Goal: Navigation & Orientation: Find specific page/section

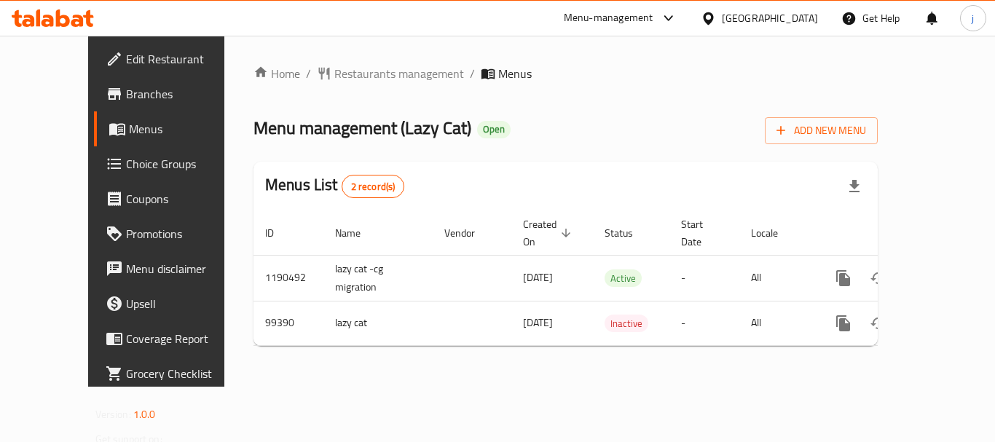
click at [792, 21] on div "Kuwait" at bounding box center [770, 18] width 96 height 16
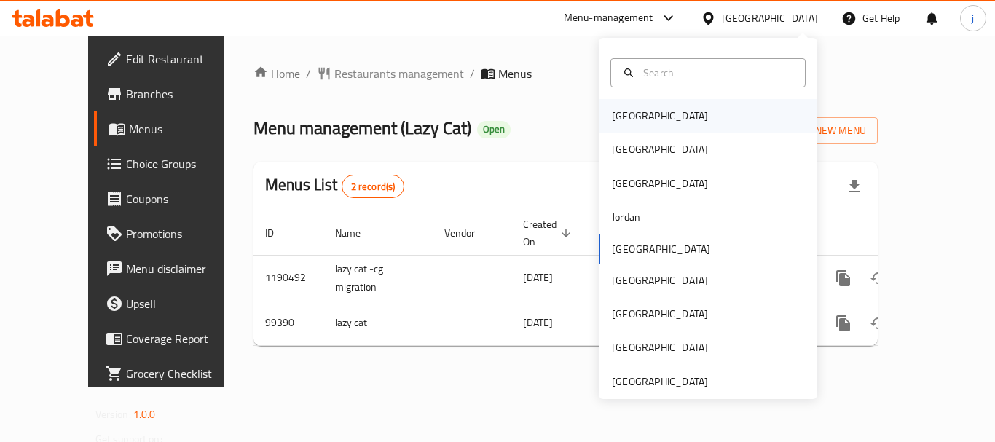
click at [617, 120] on div "Bahrain" at bounding box center [660, 116] width 96 height 16
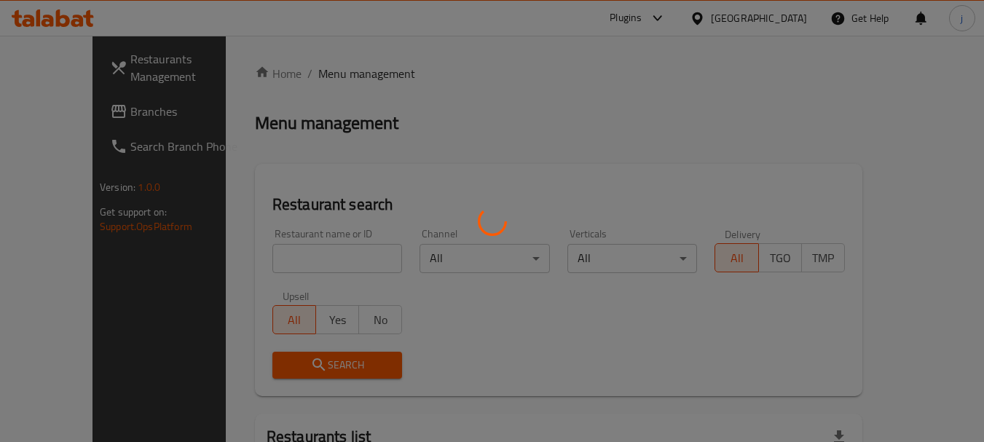
click at [86, 120] on div at bounding box center [492, 221] width 984 height 442
click at [93, 111] on div at bounding box center [492, 221] width 984 height 442
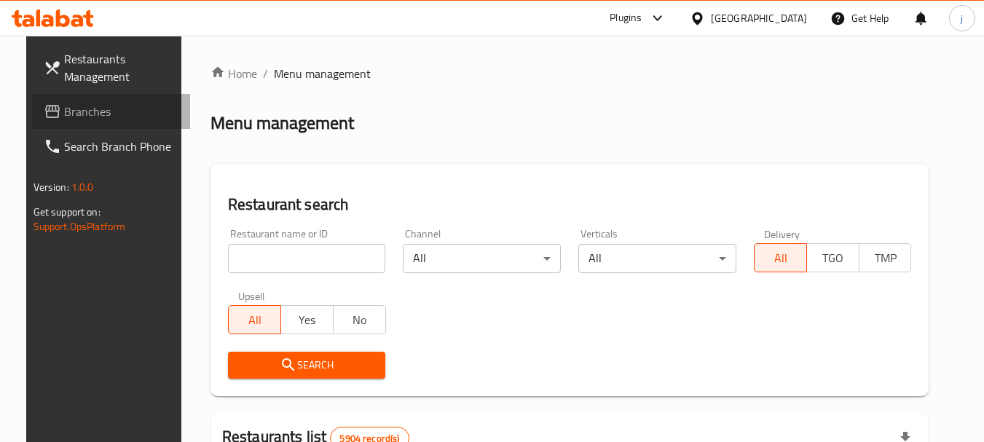
click at [96, 117] on span "Branches" at bounding box center [121, 111] width 115 height 17
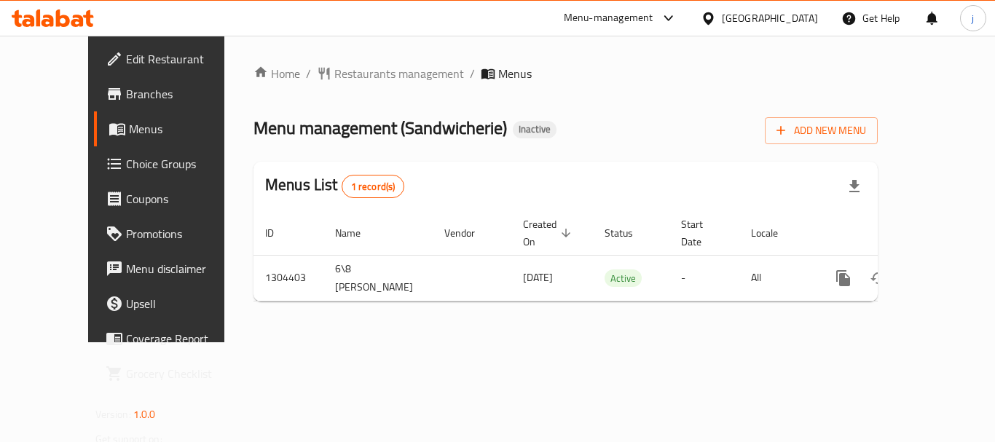
drag, startPoint x: 793, startPoint y: 8, endPoint x: 789, endPoint y: 69, distance: 61.3
click at [794, 12] on div "Bahrain" at bounding box center [759, 18] width 141 height 35
click at [722, 10] on div at bounding box center [711, 18] width 21 height 16
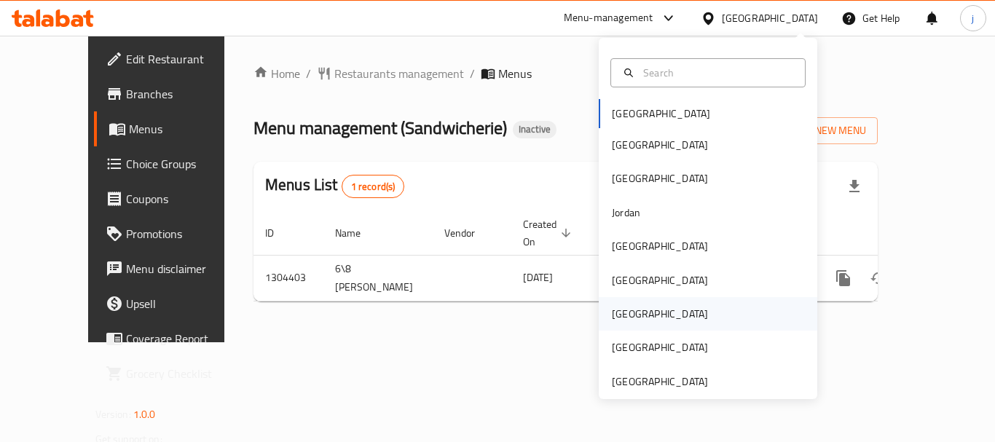
click at [628, 315] on div "Qatar" at bounding box center [660, 314] width 120 height 34
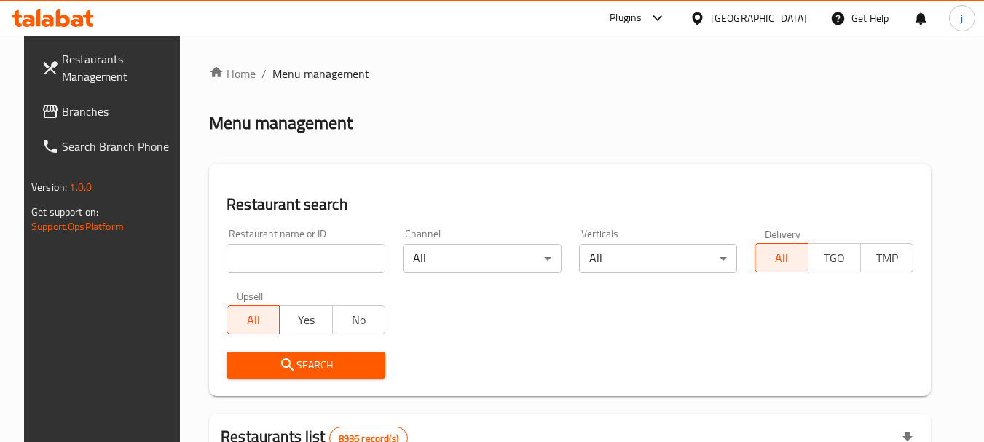
drag, startPoint x: 101, startPoint y: 109, endPoint x: 73, endPoint y: 109, distance: 28.4
click at [101, 109] on span "Branches" at bounding box center [119, 111] width 115 height 17
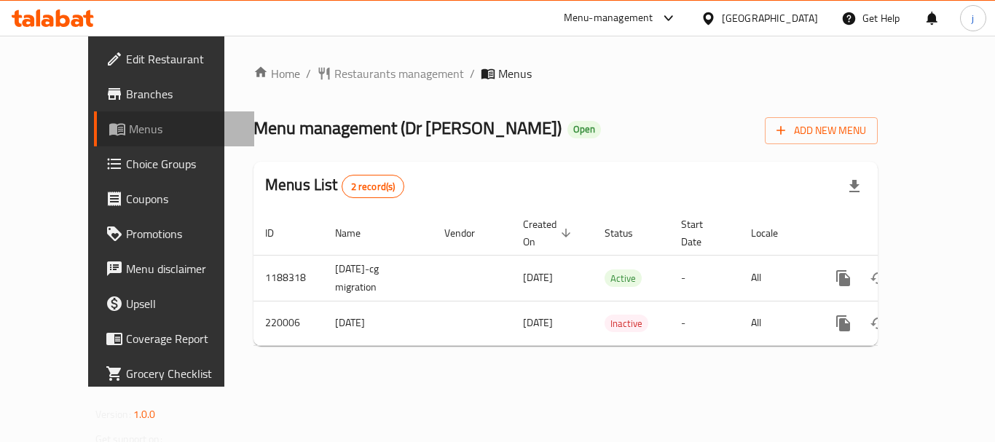
click at [129, 124] on span "Menus" at bounding box center [186, 128] width 114 height 17
click at [722, 18] on div at bounding box center [711, 18] width 21 height 16
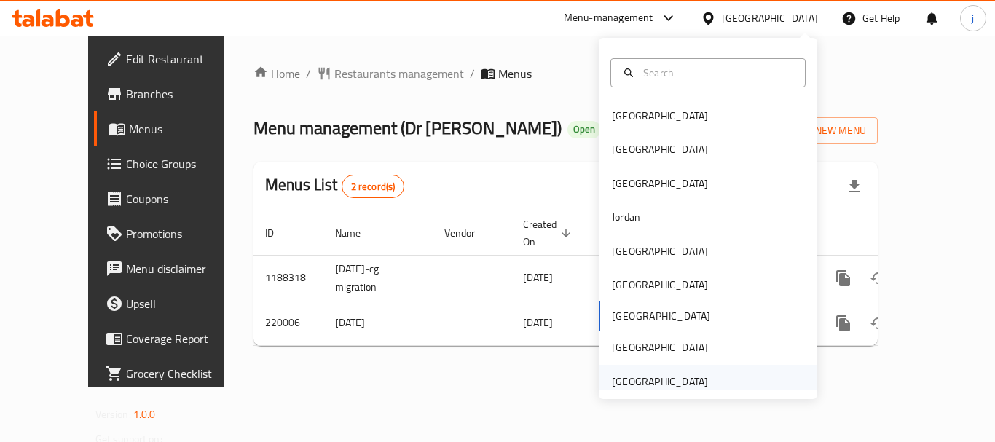
click at [645, 377] on div "[GEOGRAPHIC_DATA]" at bounding box center [660, 382] width 96 height 16
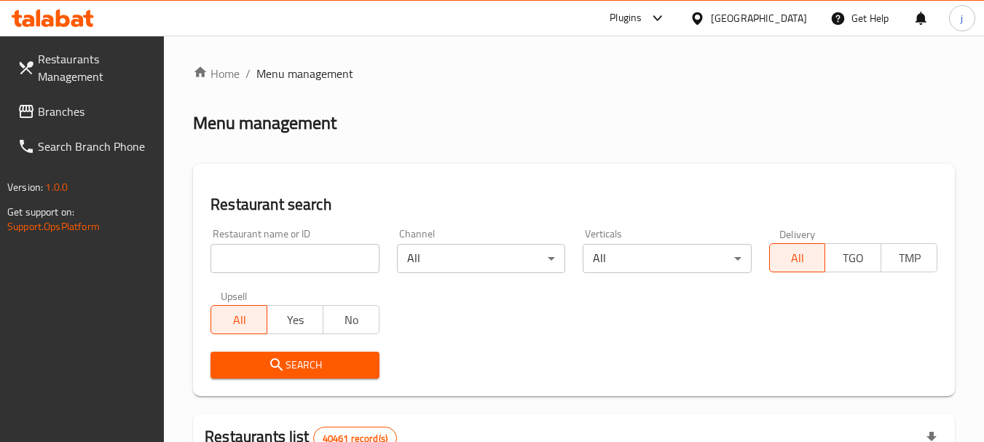
click at [76, 114] on span "Branches" at bounding box center [95, 111] width 115 height 17
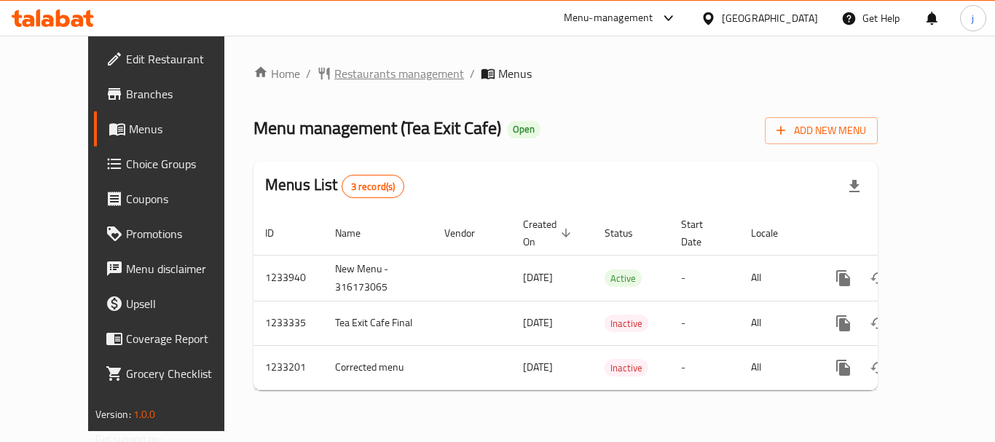
click at [344, 67] on span "Restaurants management" at bounding box center [399, 73] width 130 height 17
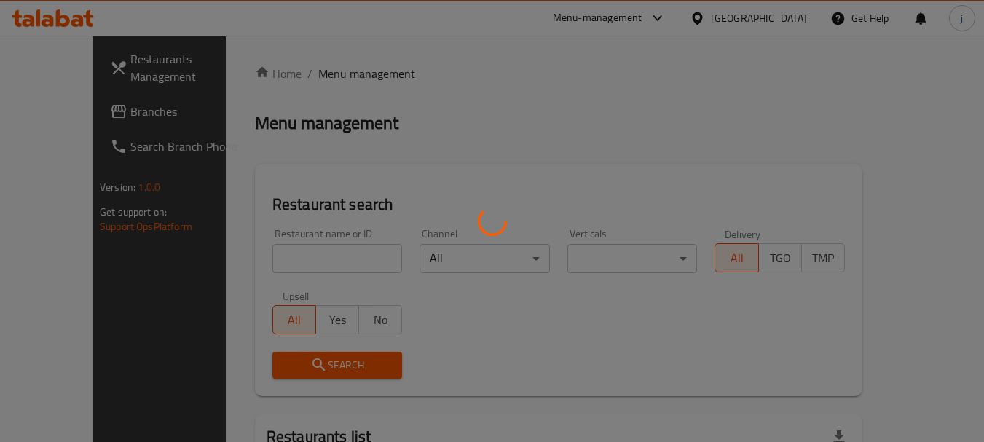
click at [63, 103] on div at bounding box center [492, 221] width 984 height 442
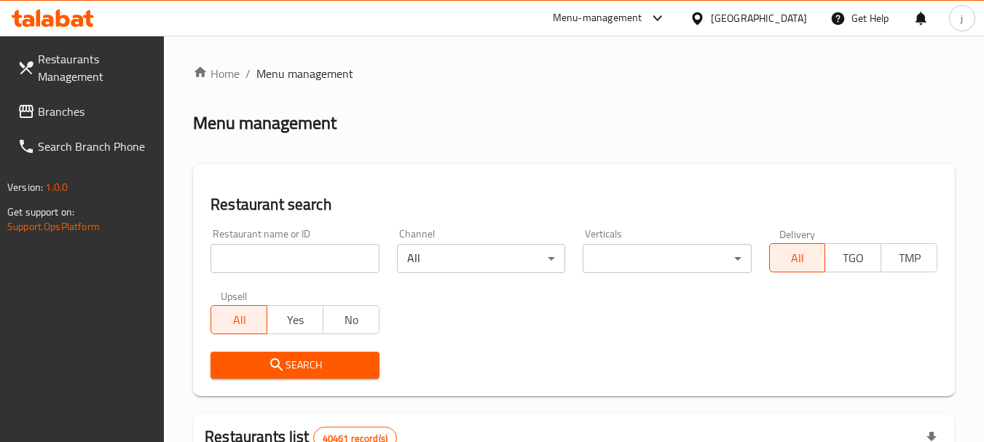
click at [66, 103] on span "Branches" at bounding box center [95, 111] width 115 height 17
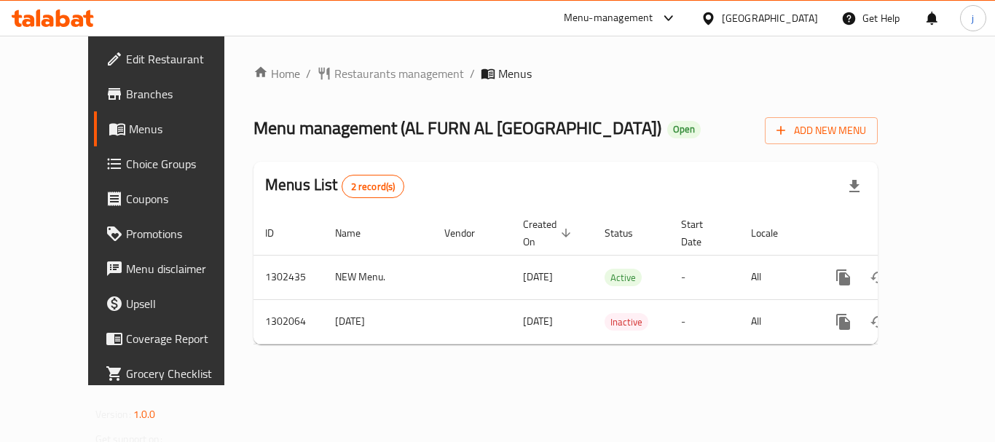
click at [775, 13] on div "[GEOGRAPHIC_DATA]" at bounding box center [770, 18] width 96 height 16
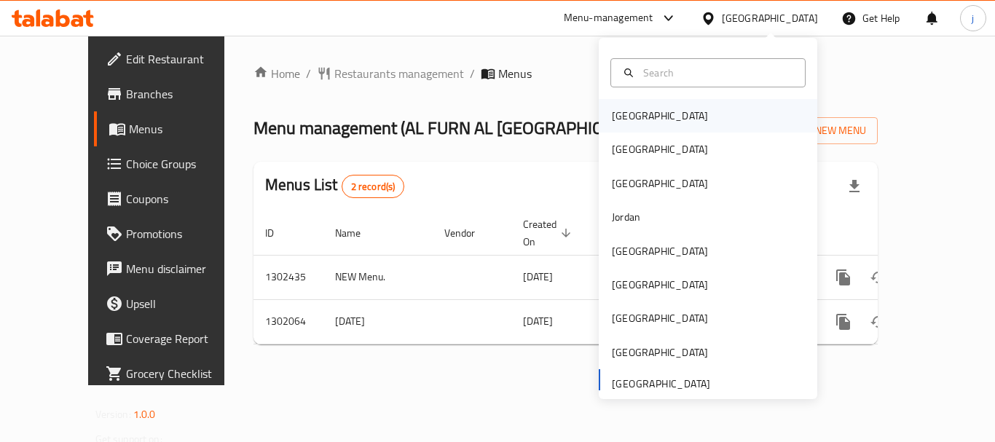
click at [635, 115] on div "Bahrain" at bounding box center [660, 116] width 120 height 34
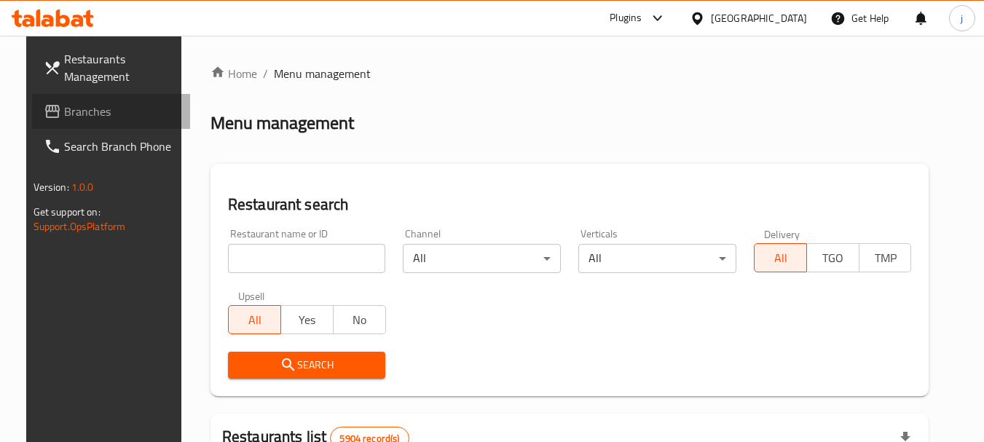
click at [71, 112] on span "Branches" at bounding box center [121, 111] width 115 height 17
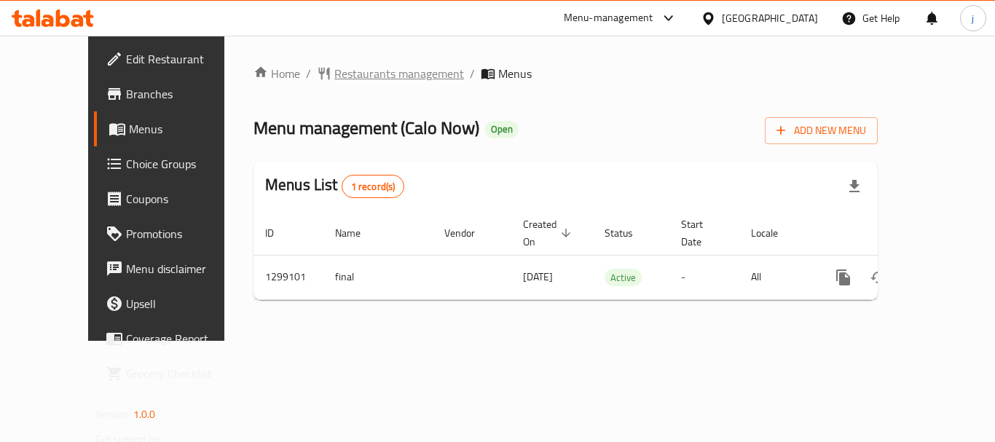
click at [334, 74] on span "Restaurants management" at bounding box center [399, 73] width 130 height 17
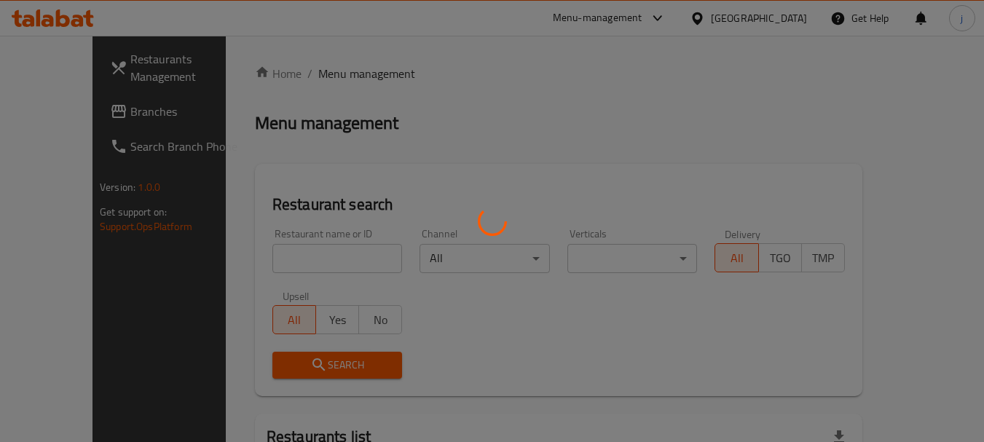
click at [82, 111] on div at bounding box center [492, 221] width 984 height 442
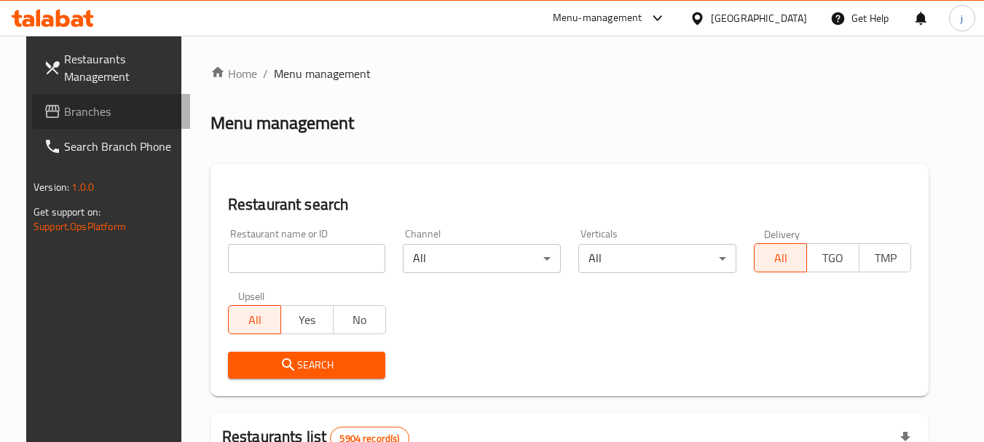
click at [76, 111] on span "Branches" at bounding box center [121, 111] width 115 height 17
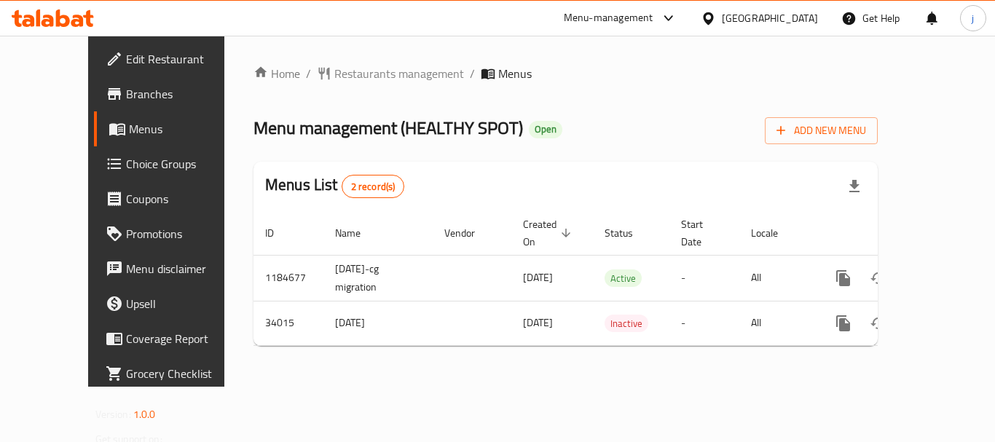
click at [784, 21] on div "Bahrain" at bounding box center [770, 18] width 96 height 16
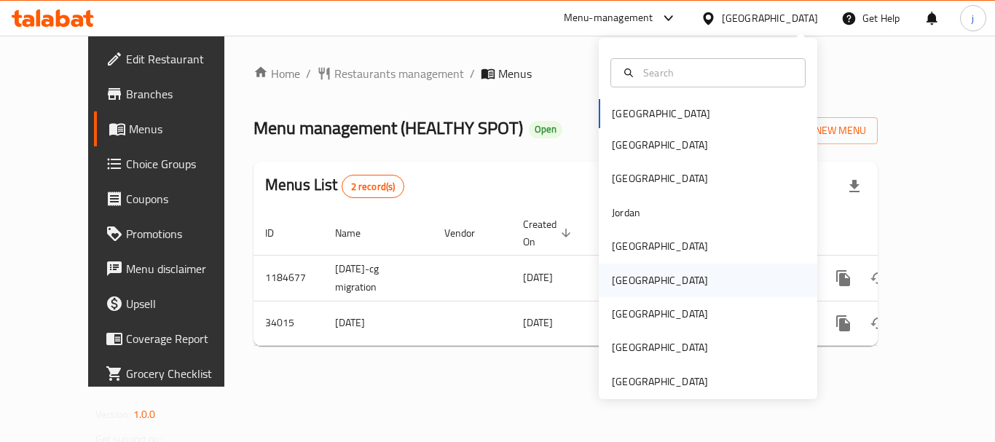
click at [631, 281] on div "[GEOGRAPHIC_DATA]" at bounding box center [660, 281] width 120 height 34
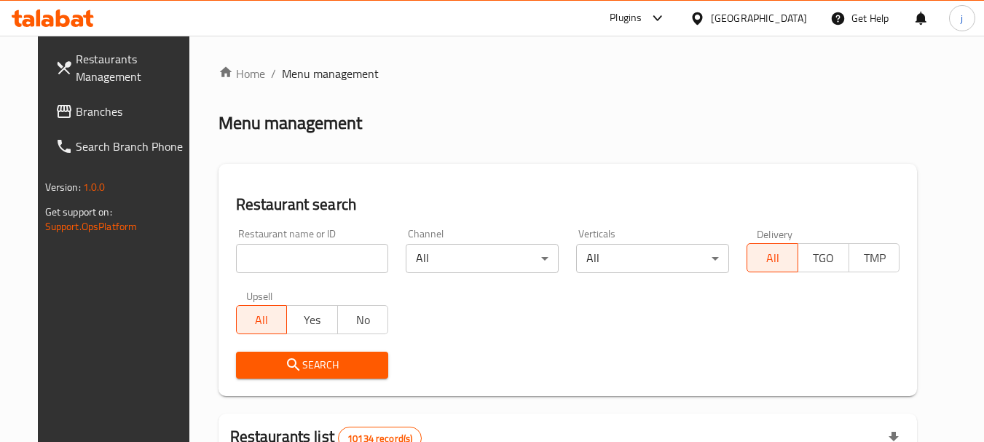
click at [76, 111] on span "Branches" at bounding box center [133, 111] width 115 height 17
